Goal: Download file/media

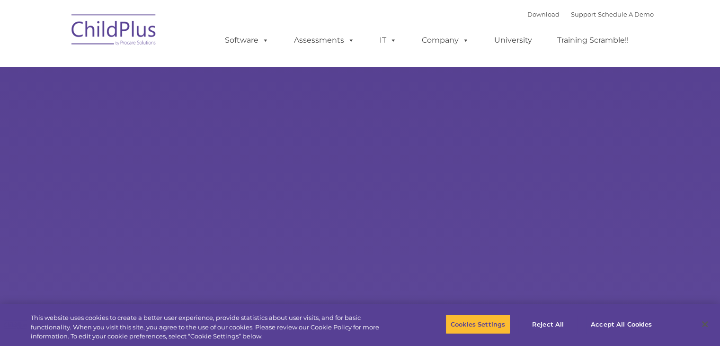
select select "MEDIUM"
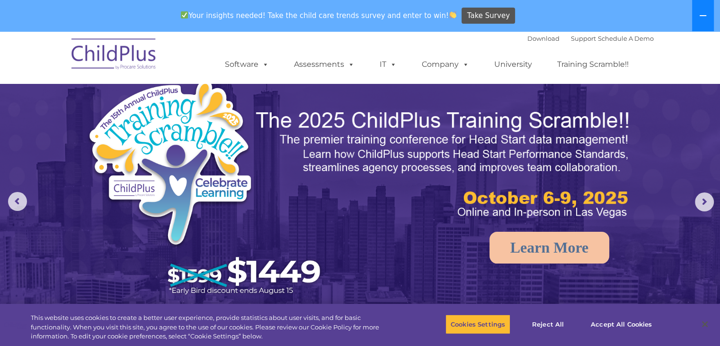
click at [711, 15] on button at bounding box center [703, 15] width 22 height 31
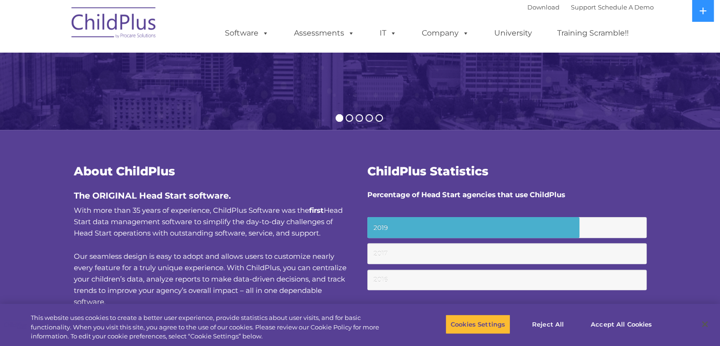
scroll to position [225, 0]
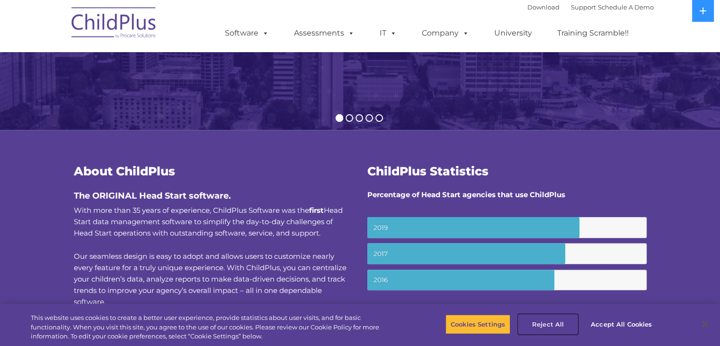
click at [541, 320] on button "Reject All" at bounding box center [547, 324] width 59 height 20
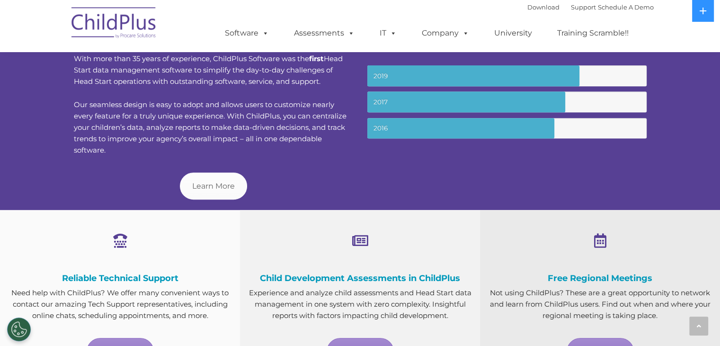
scroll to position [0, 0]
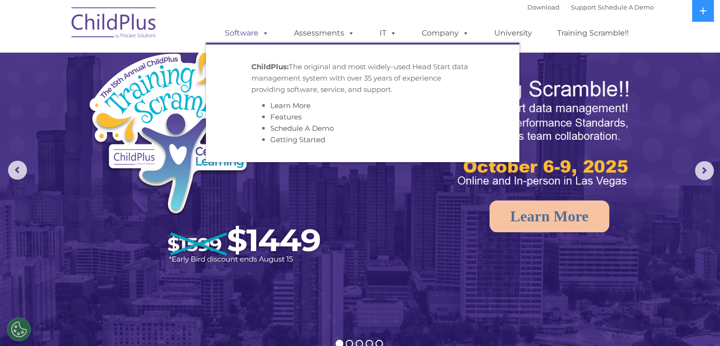
click at [262, 37] on span at bounding box center [263, 32] width 10 height 9
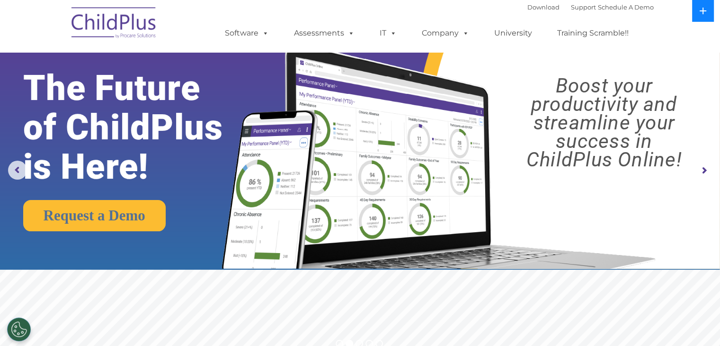
click at [704, 7] on icon at bounding box center [703, 11] width 8 height 8
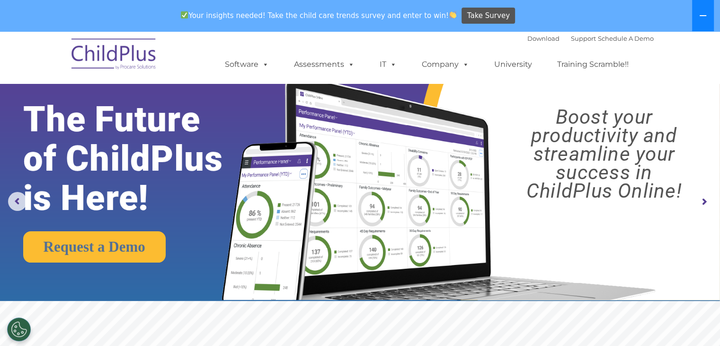
click at [704, 7] on button at bounding box center [703, 15] width 22 height 31
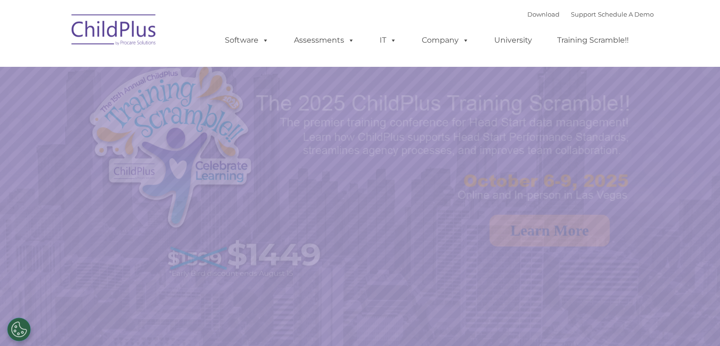
select select "MEDIUM"
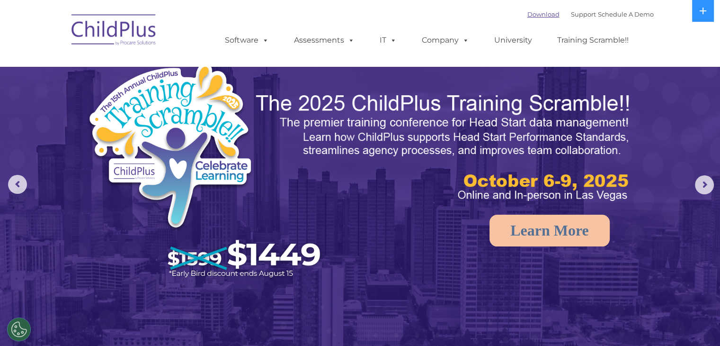
click at [530, 15] on link "Download" at bounding box center [543, 14] width 32 height 8
